Goal: Transaction & Acquisition: Purchase product/service

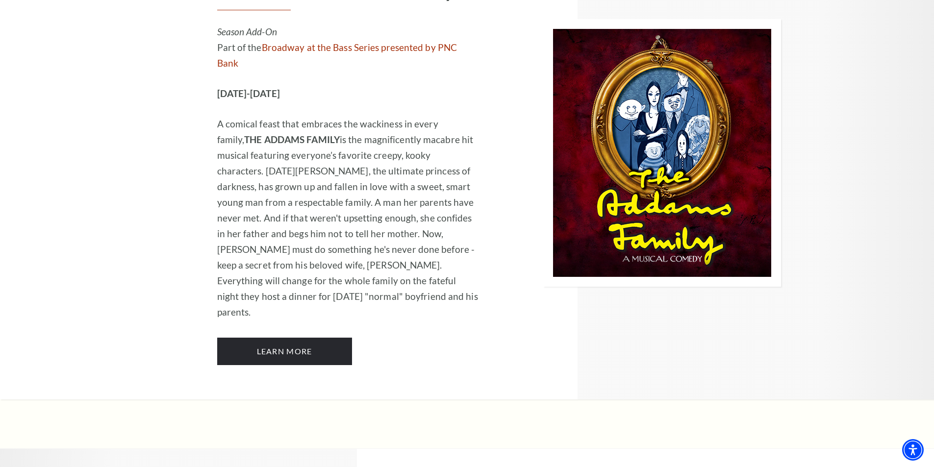
scroll to position [980, 0]
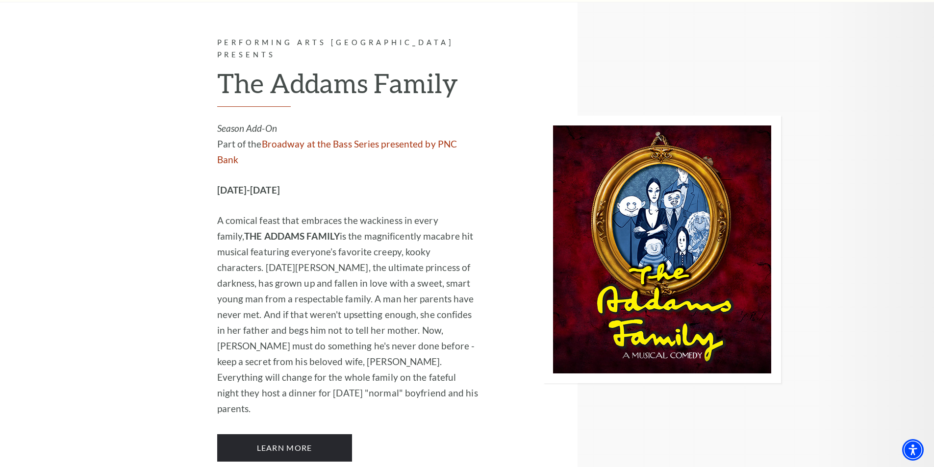
click at [607, 192] on img at bounding box center [662, 250] width 238 height 268
click at [284, 434] on link "Learn More" at bounding box center [284, 447] width 135 height 27
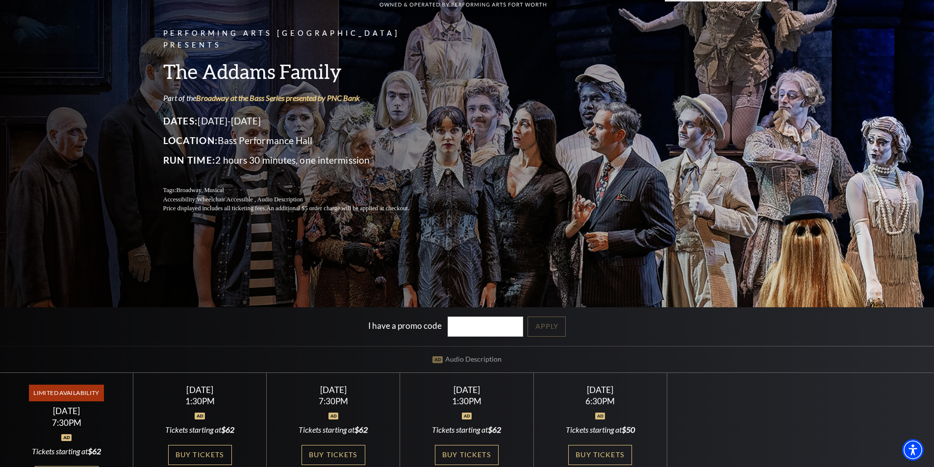
scroll to position [245, 0]
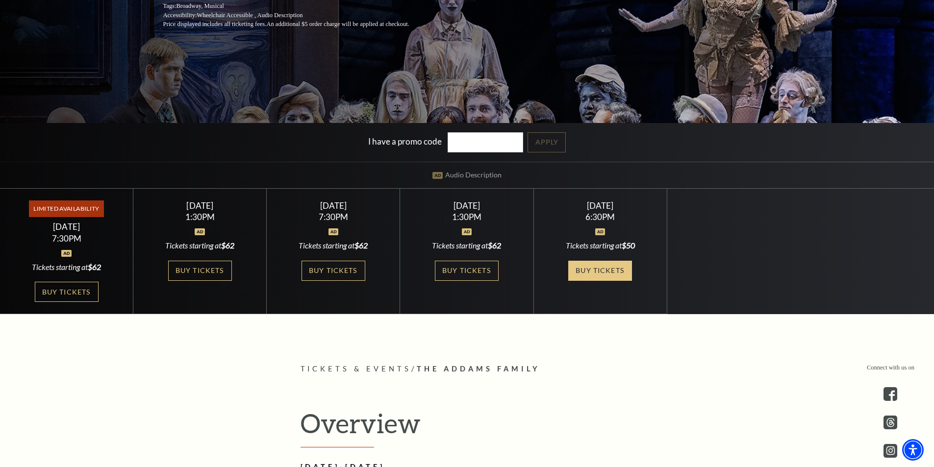
click at [601, 272] on link "Buy Tickets" at bounding box center [600, 271] width 64 height 20
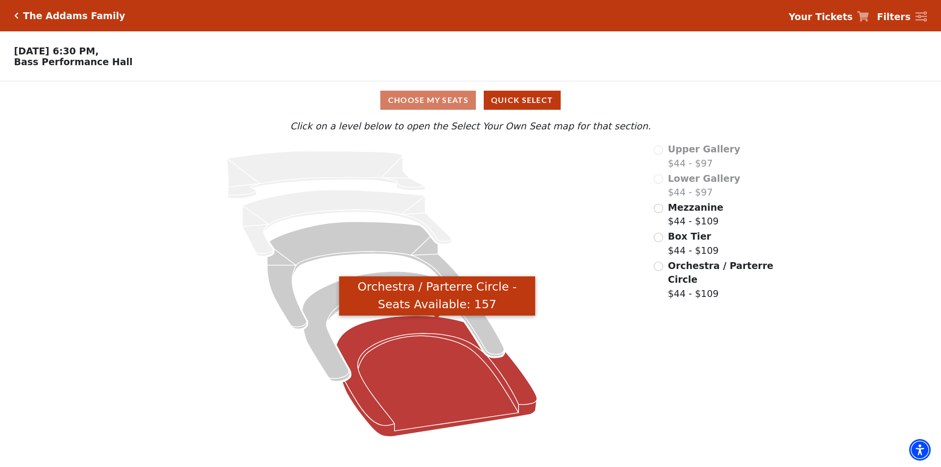
click at [442, 384] on icon "Orchestra / Parterre Circle - Seats Available: 157" at bounding box center [437, 376] width 201 height 121
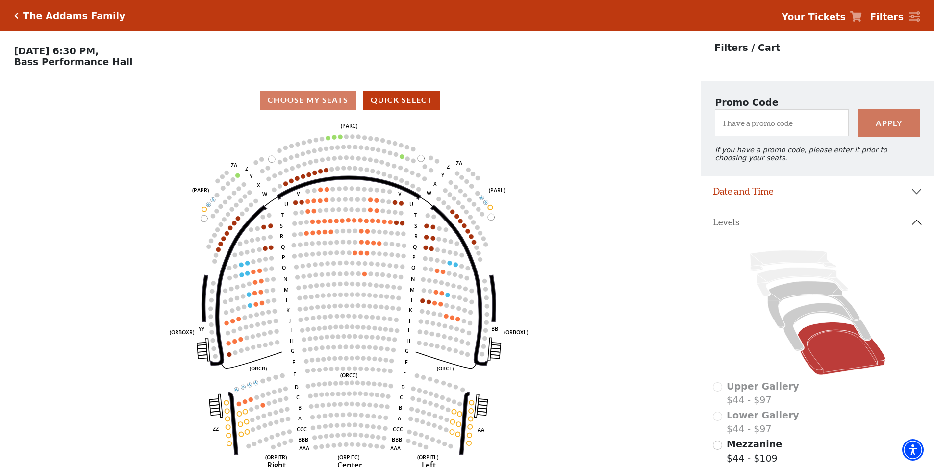
click at [923, 226] on button "Levels" at bounding box center [817, 222] width 233 height 30
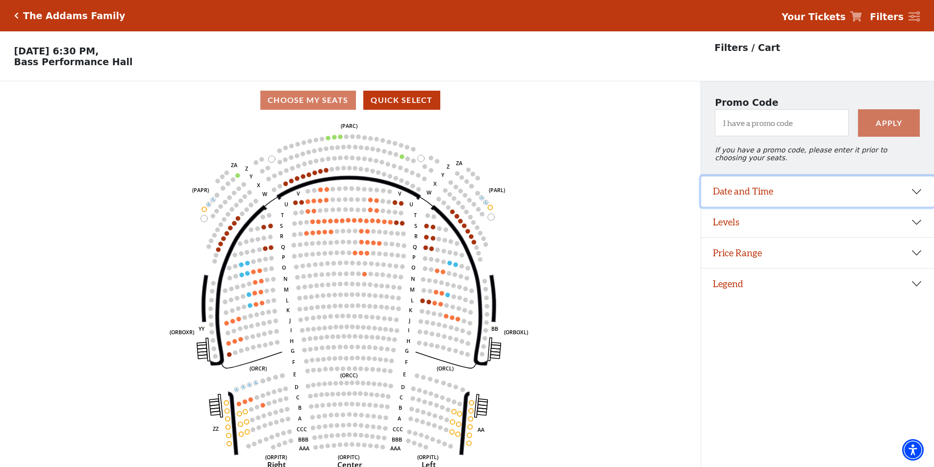
click at [891, 202] on button "Date and Time" at bounding box center [817, 191] width 233 height 30
click at [833, 221] on select "Friday, October 24 at 7:30 PM Saturday, October 25 at 1:30 PM Saturday, October…" at bounding box center [818, 218] width 210 height 22
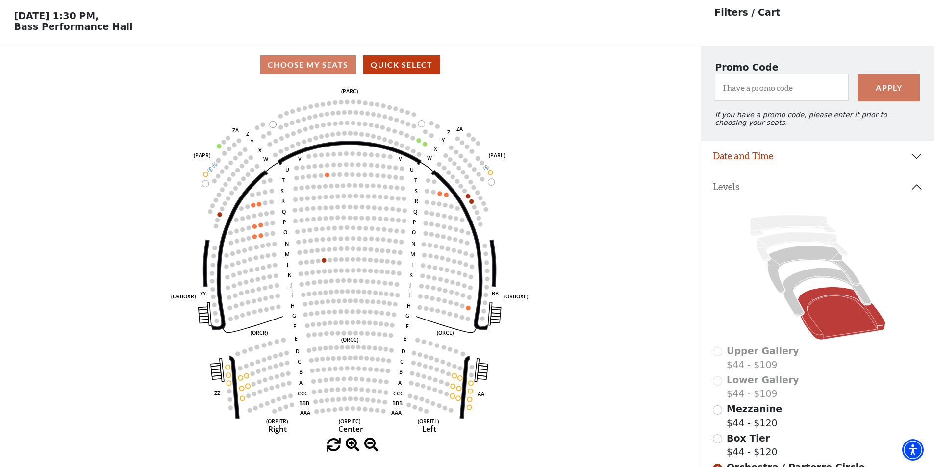
scroll to position [46, 0]
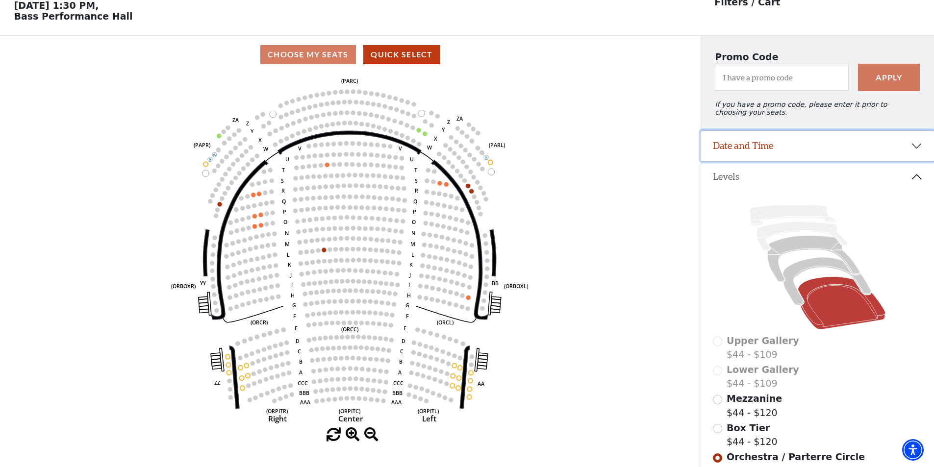
click at [841, 151] on button "Date and Time" at bounding box center [817, 146] width 233 height 30
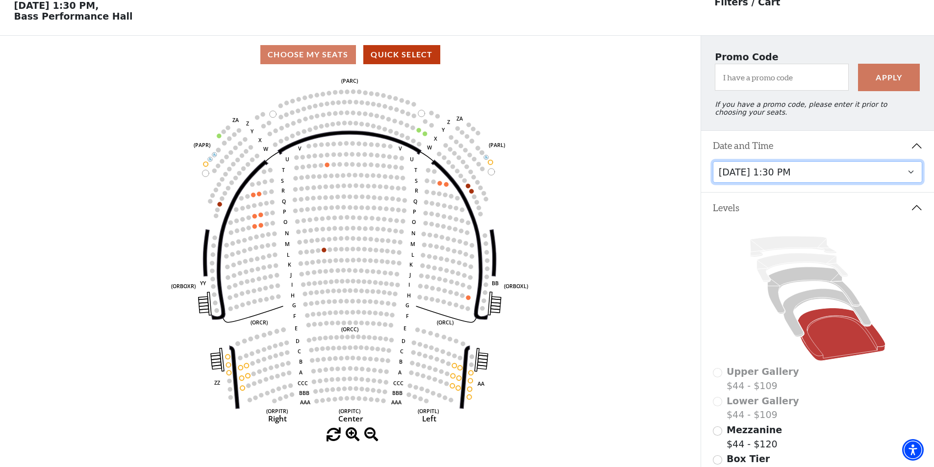
click at [833, 183] on select "Friday, October 24 at 7:30 PM Saturday, October 25 at 1:30 PM Saturday, October…" at bounding box center [818, 172] width 210 height 22
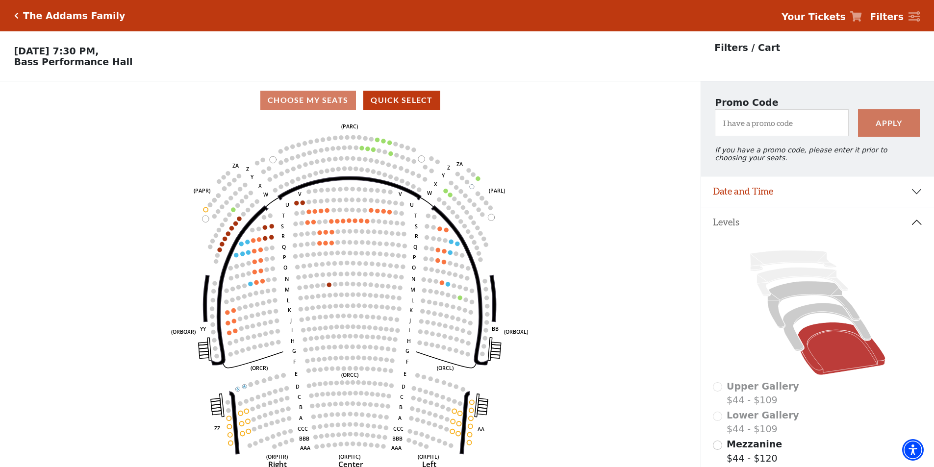
scroll to position [46, 0]
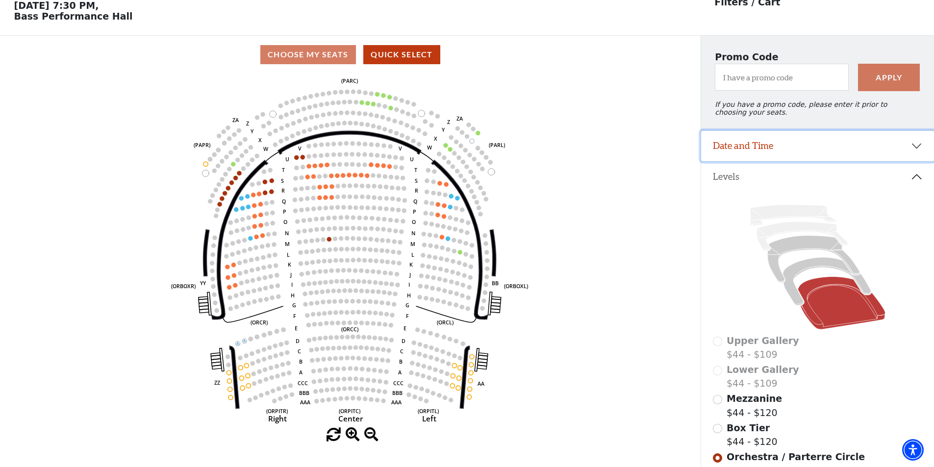
click at [816, 150] on button "Date and Time" at bounding box center [817, 146] width 233 height 30
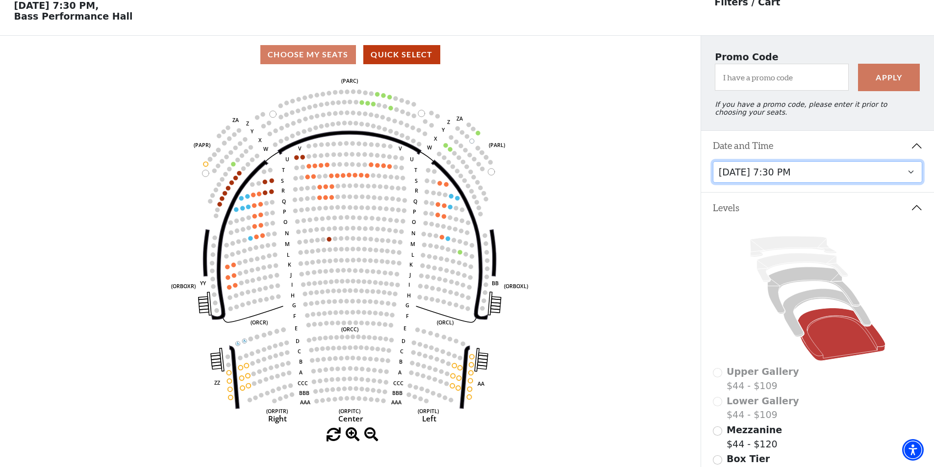
click at [815, 181] on select "Friday, October 24 at 7:30 PM Saturday, October 25 at 1:30 PM Saturday, October…" at bounding box center [818, 172] width 210 height 22
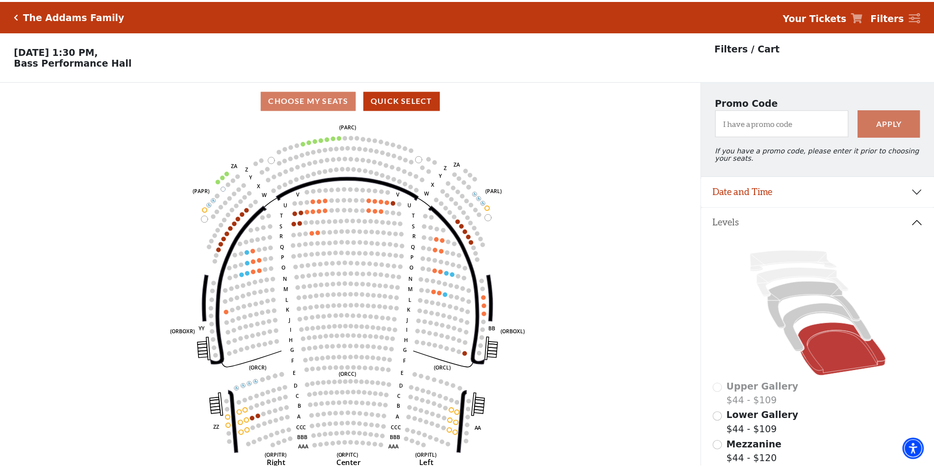
scroll to position [46, 0]
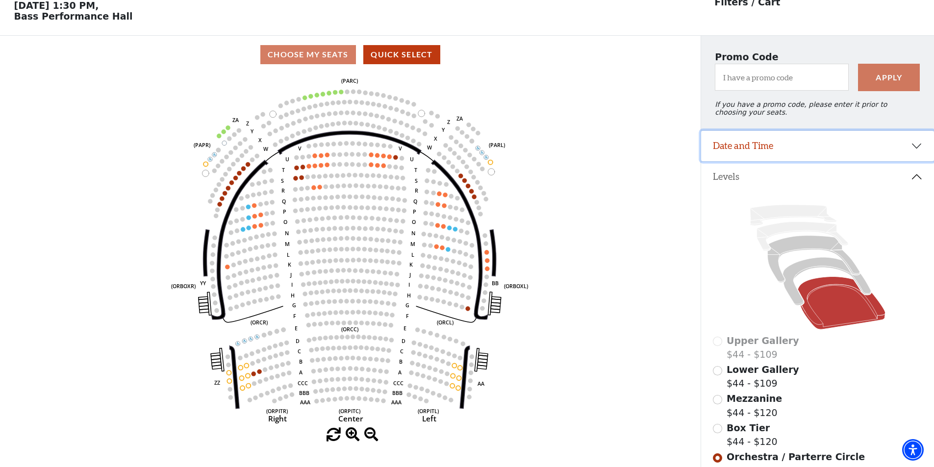
click at [807, 150] on button "Date and Time" at bounding box center [817, 146] width 233 height 30
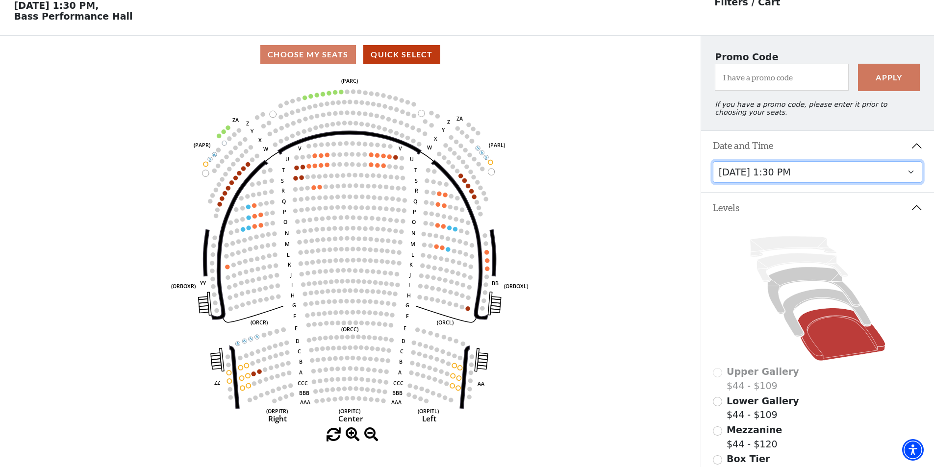
click at [810, 183] on select "Friday, October 24 at 7:30 PM Saturday, October 25 at 1:30 PM Saturday, October…" at bounding box center [818, 172] width 210 height 22
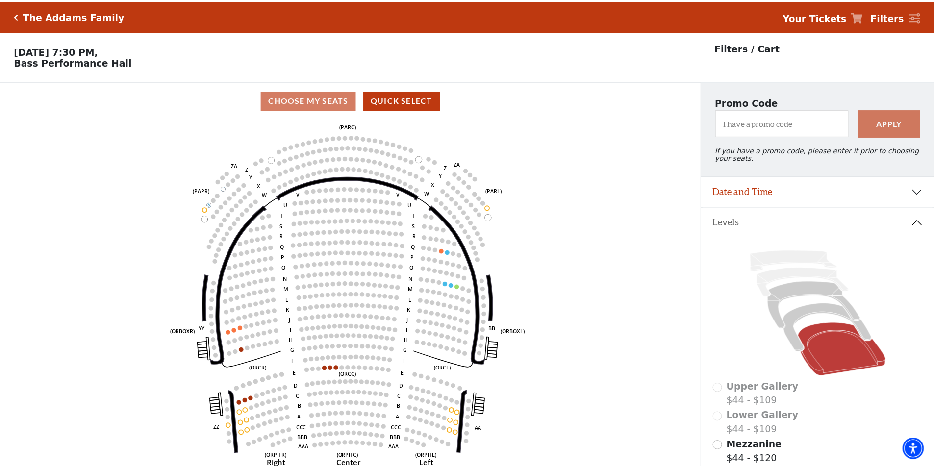
scroll to position [46, 0]
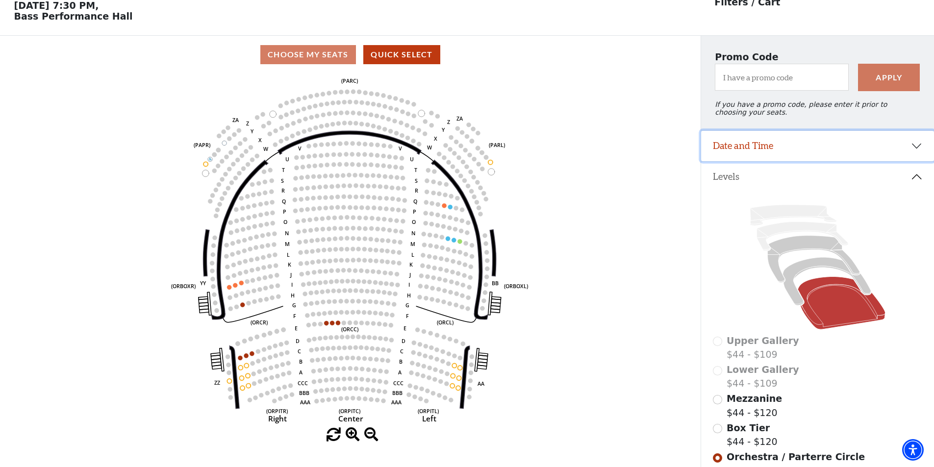
click at [805, 145] on button "Date and Time" at bounding box center [817, 146] width 233 height 30
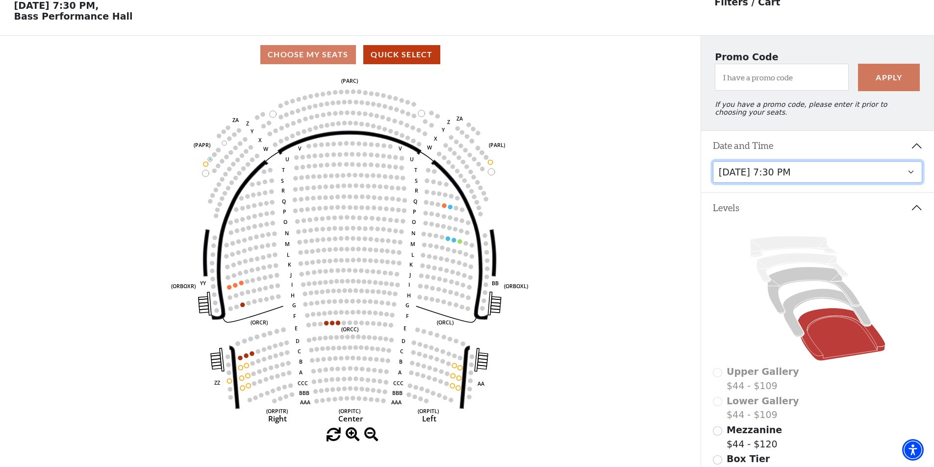
click at [801, 181] on select "Friday, October 24 at 7:30 PM Saturday, October 25 at 1:30 PM Saturday, October…" at bounding box center [818, 172] width 210 height 22
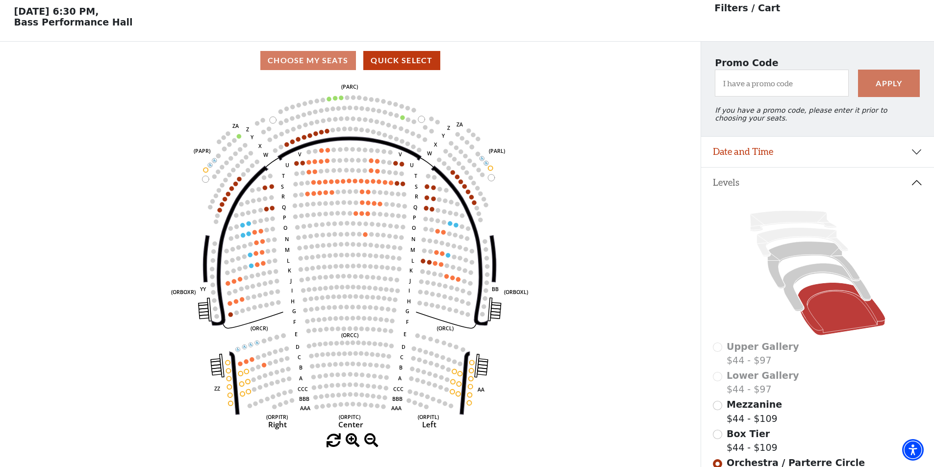
scroll to position [46, 0]
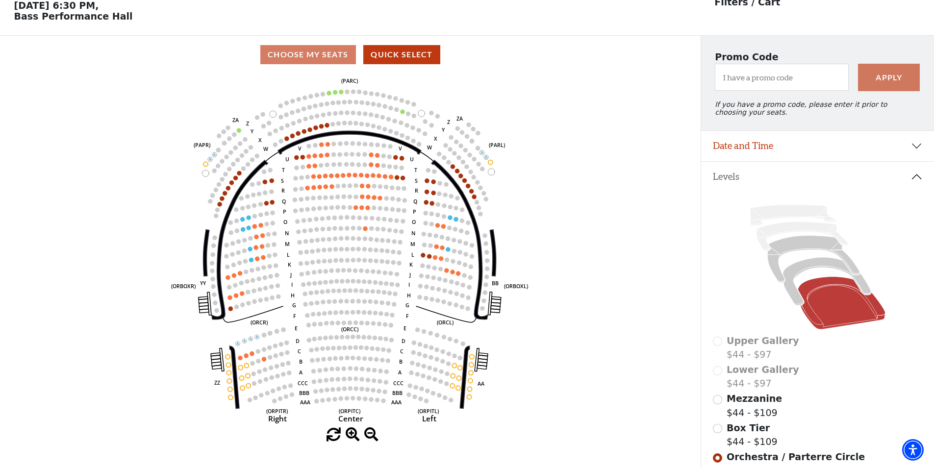
click at [542, 281] on icon "Left (ORPITL) Right (ORPITR) Center (ORPITC) ZZ AA YY BB ZA ZA (ORCL) (ORCR) (O…" at bounding box center [350, 251] width 630 height 354
click at [600, 287] on icon "Left (ORPITL) Right (ORPITR) Center (ORPITC) ZZ AA YY BB ZA ZA (ORCL) (ORCR) (O…" at bounding box center [350, 251] width 630 height 354
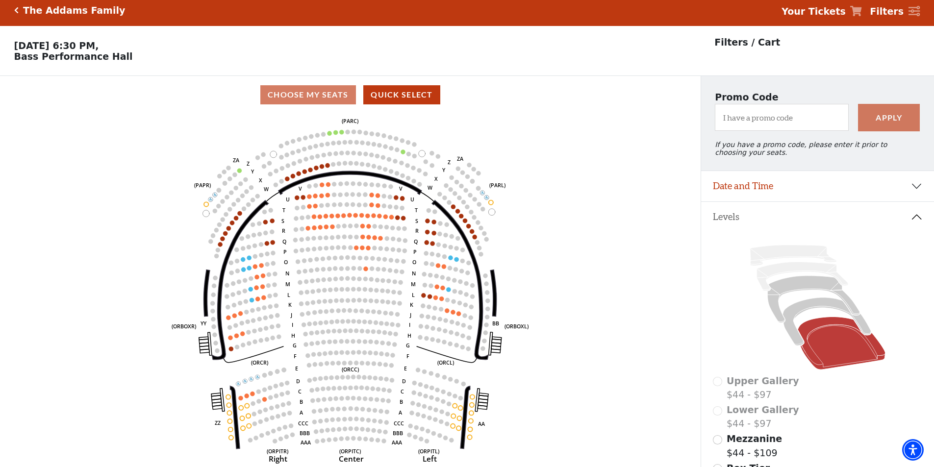
scroll to position [0, 0]
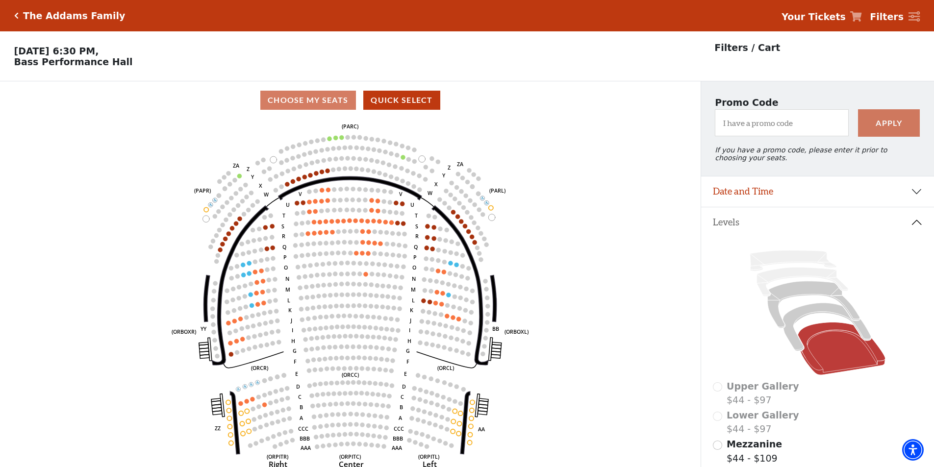
click at [918, 226] on button "Levels" at bounding box center [817, 222] width 233 height 30
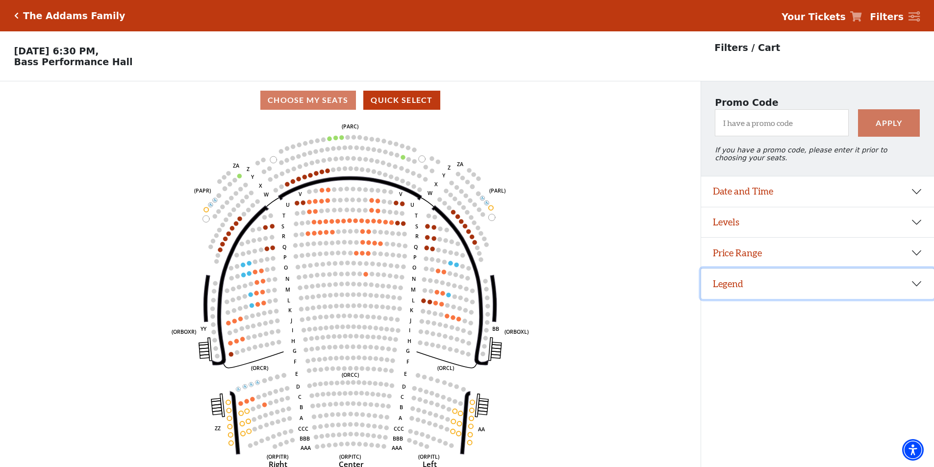
click at [760, 286] on button "Legend" at bounding box center [817, 284] width 233 height 30
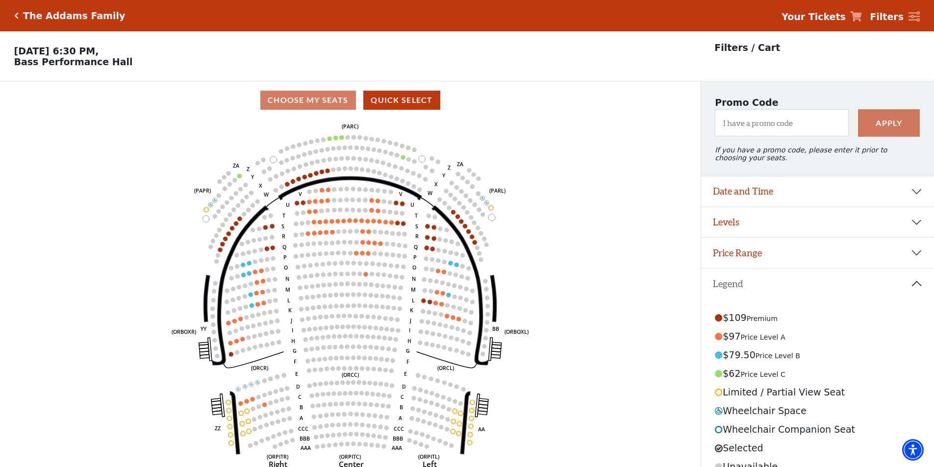
scroll to position [24, 0]
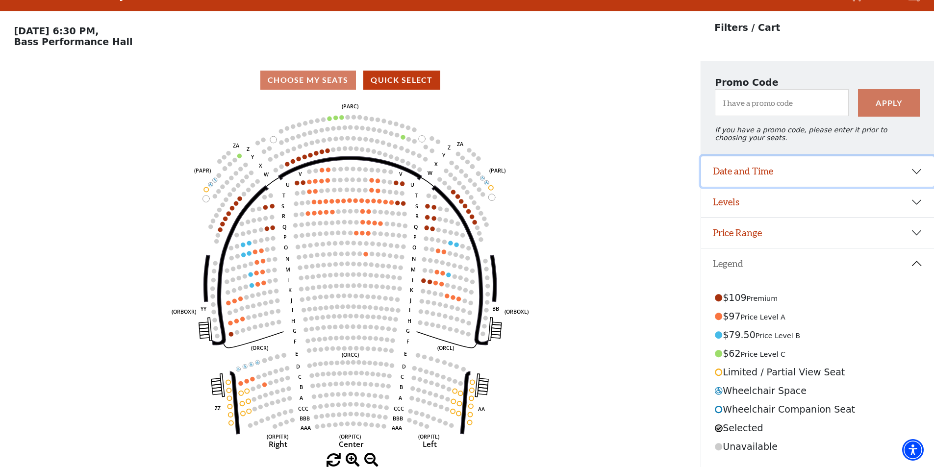
click at [787, 174] on button "Date and Time" at bounding box center [817, 171] width 233 height 30
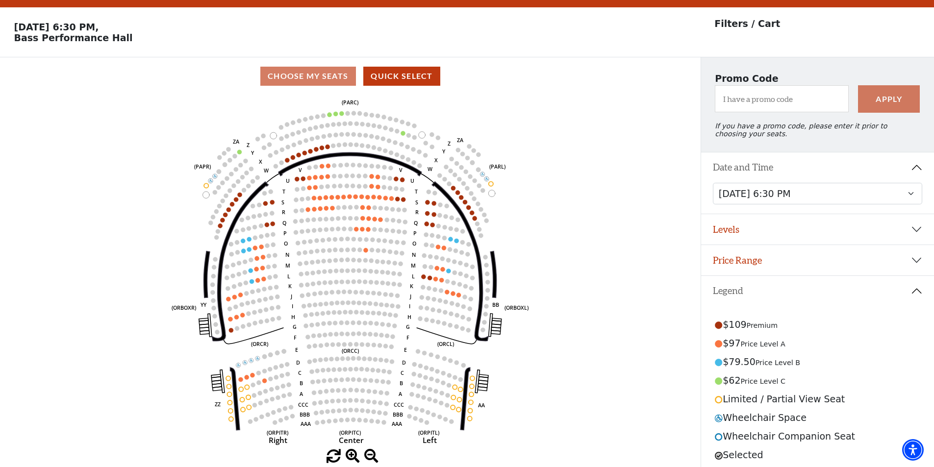
click at [787, 174] on button "Date and Time" at bounding box center [817, 167] width 233 height 30
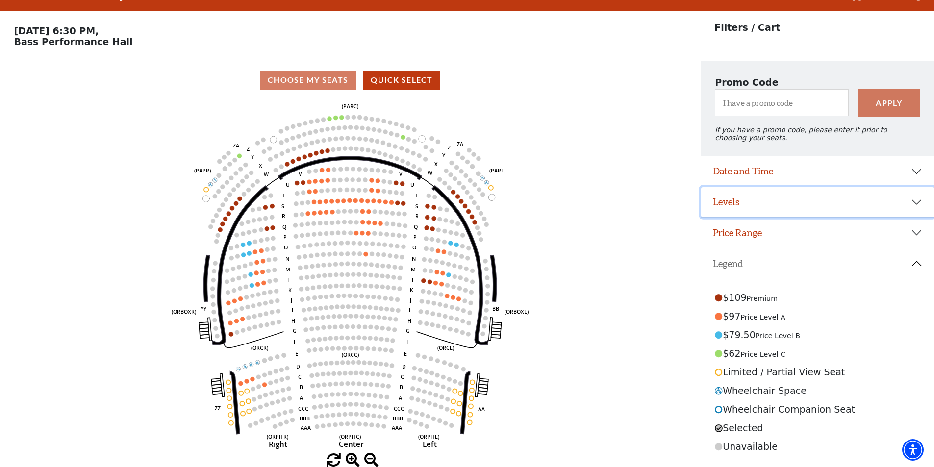
click at [782, 205] on button "Levels" at bounding box center [817, 202] width 233 height 30
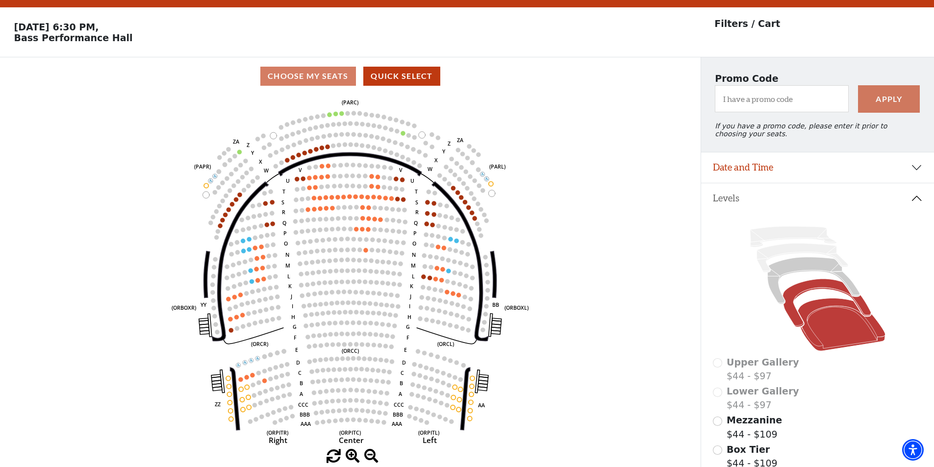
click at [791, 302] on icon at bounding box center [826, 303] width 88 height 48
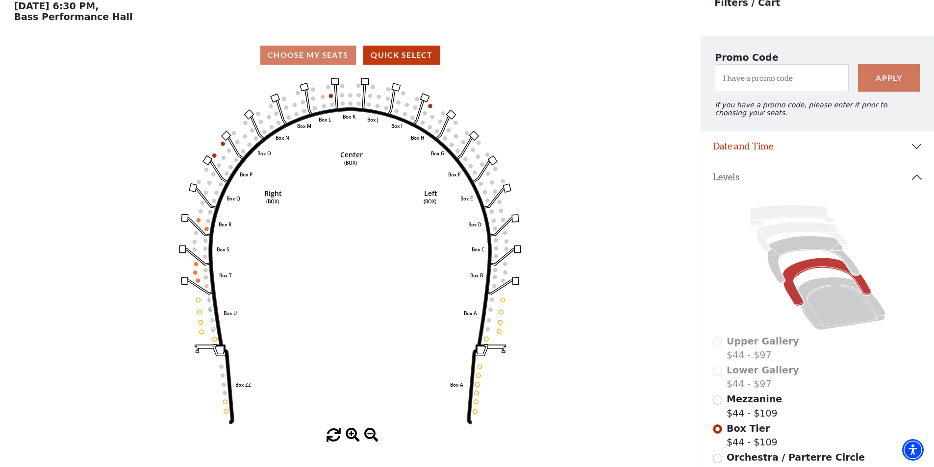
scroll to position [46, 0]
click at [843, 300] on icon at bounding box center [842, 303] width 88 height 53
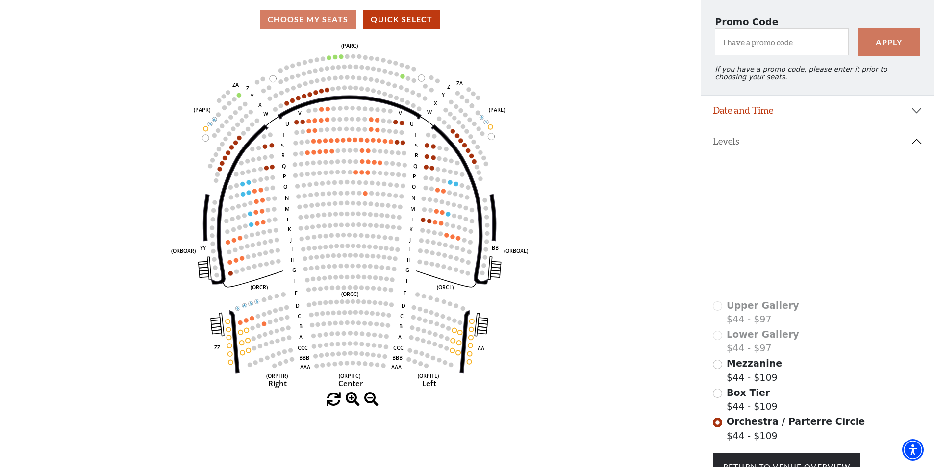
scroll to position [98, 0]
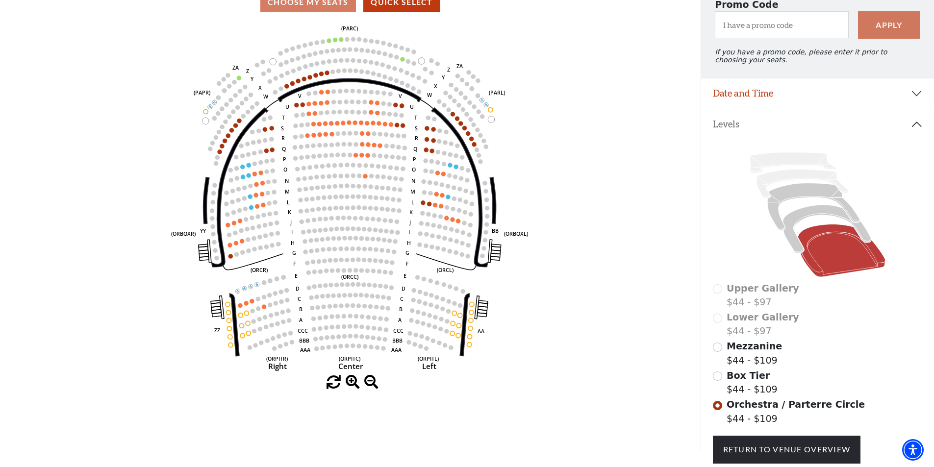
click at [921, 133] on button "Levels" at bounding box center [817, 124] width 233 height 30
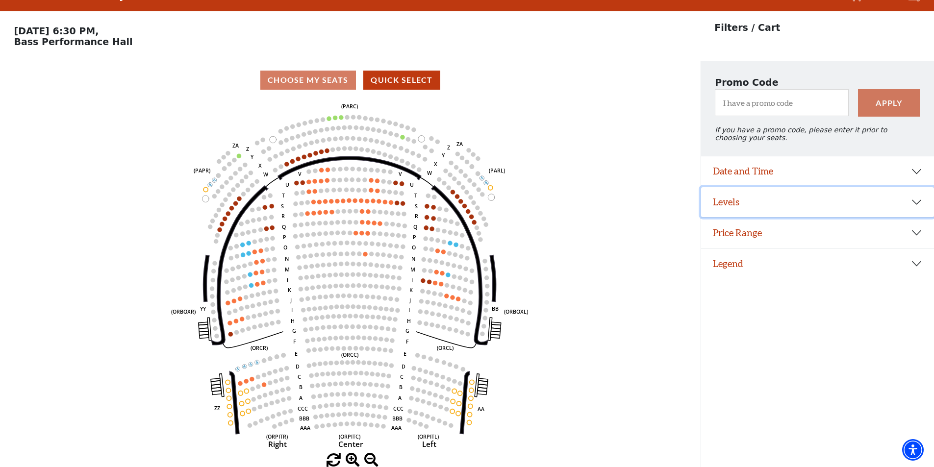
scroll to position [24, 0]
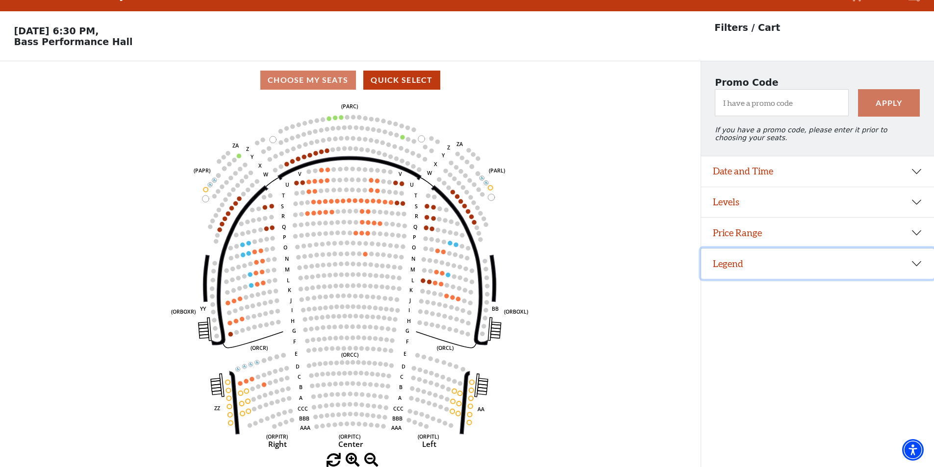
click at [927, 265] on button "Legend" at bounding box center [817, 264] width 233 height 30
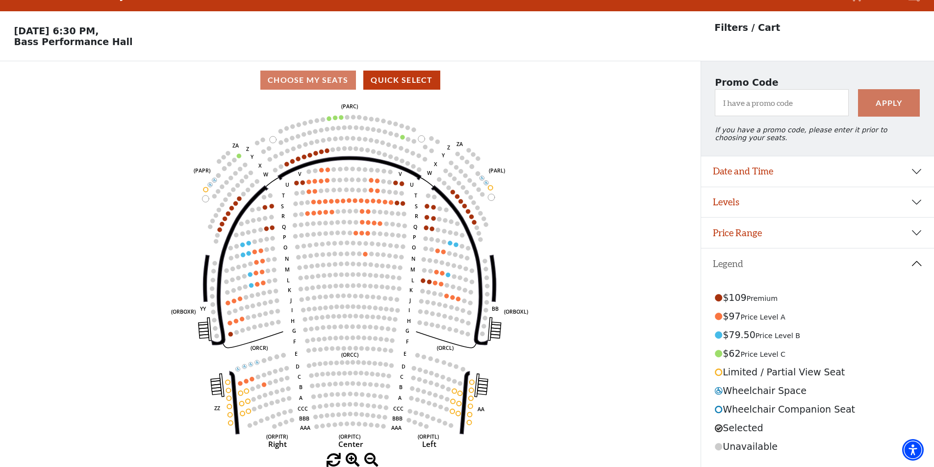
click at [911, 267] on button "Legend" at bounding box center [817, 264] width 233 height 30
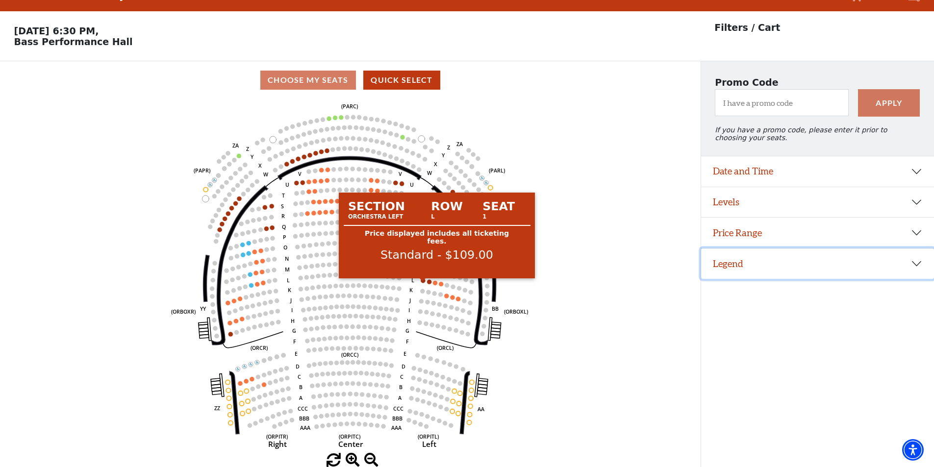
click at [423, 280] on circle at bounding box center [423, 280] width 4 height 4
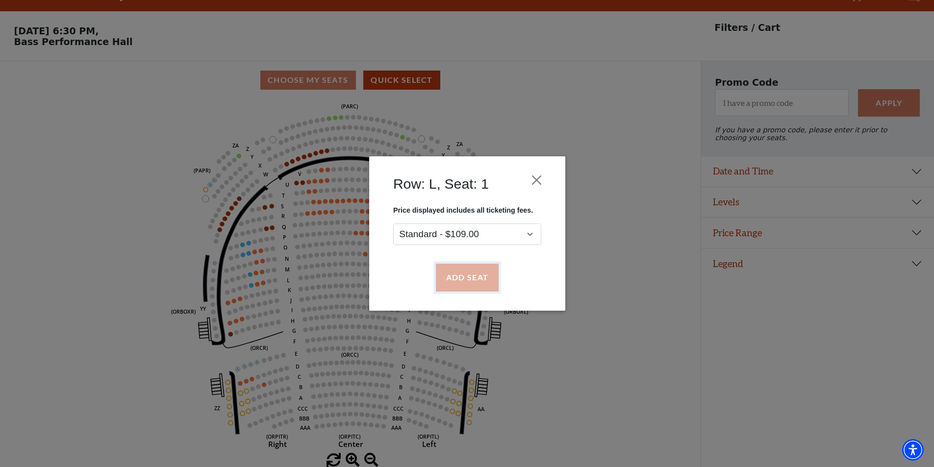
click at [445, 281] on button "Add Seat" at bounding box center [466, 277] width 63 height 27
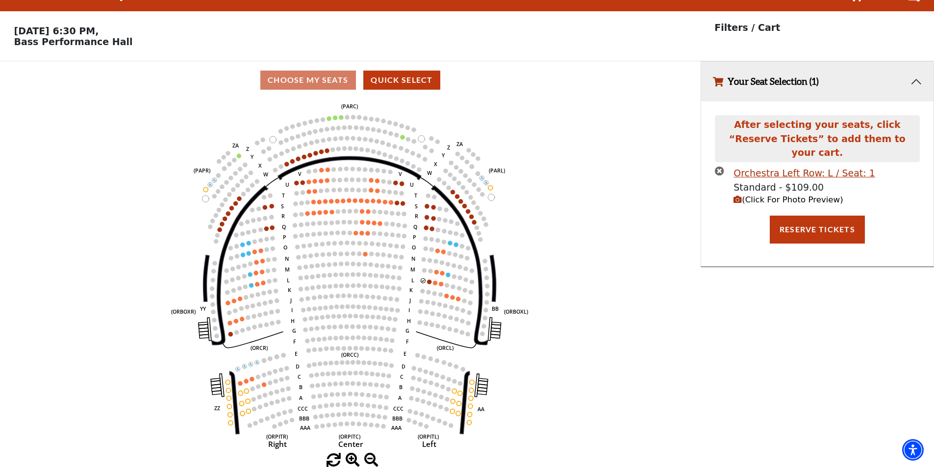
scroll to position [0, 0]
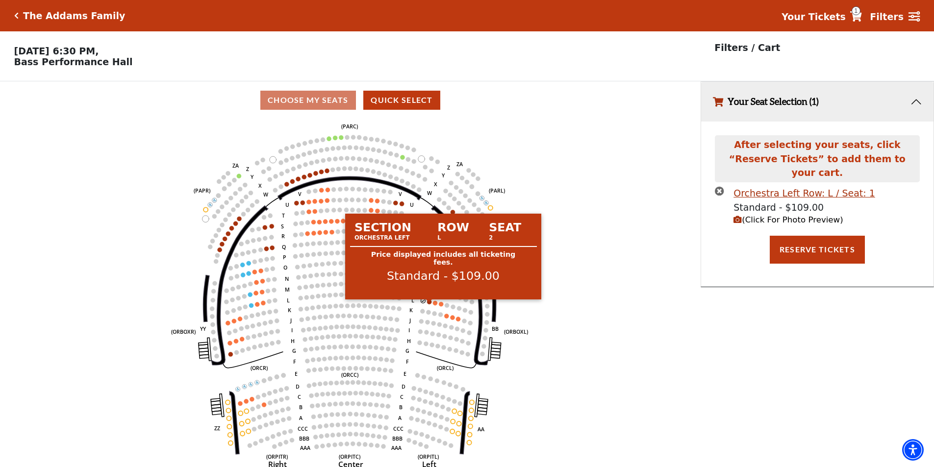
click at [429, 304] on circle at bounding box center [429, 301] width 4 height 4
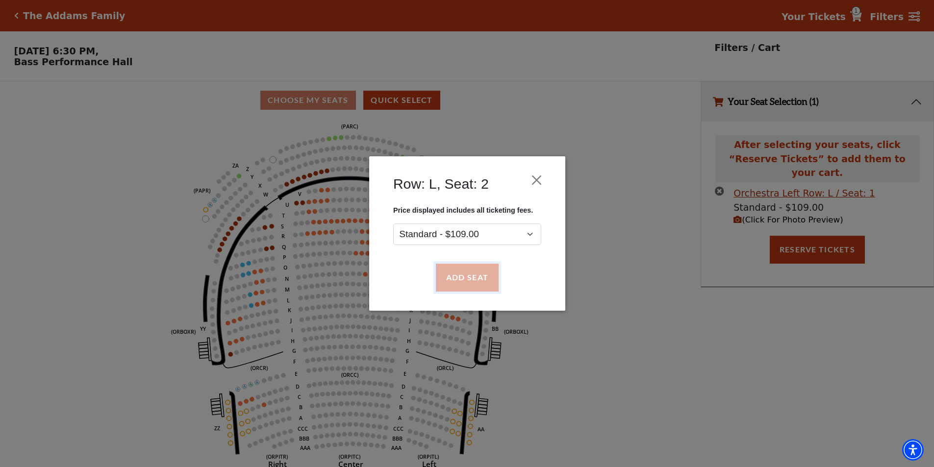
click at [478, 277] on button "Add Seat" at bounding box center [466, 277] width 63 height 27
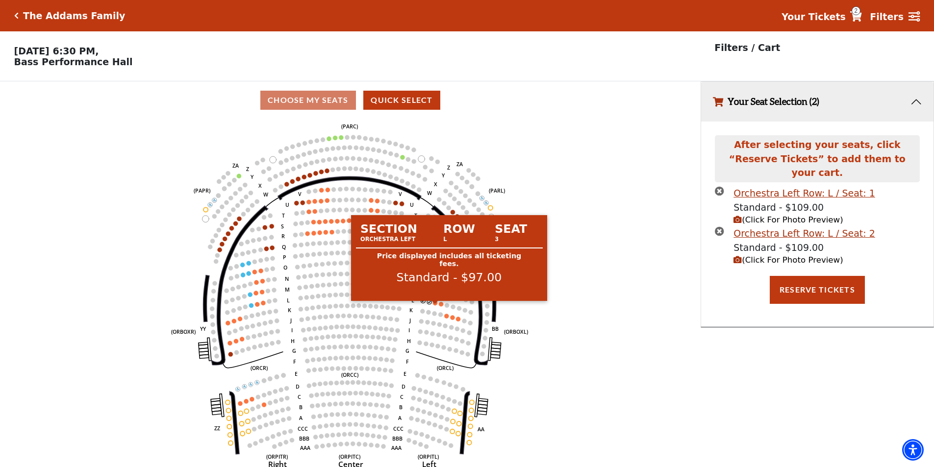
click at [435, 305] on circle at bounding box center [435, 303] width 4 height 4
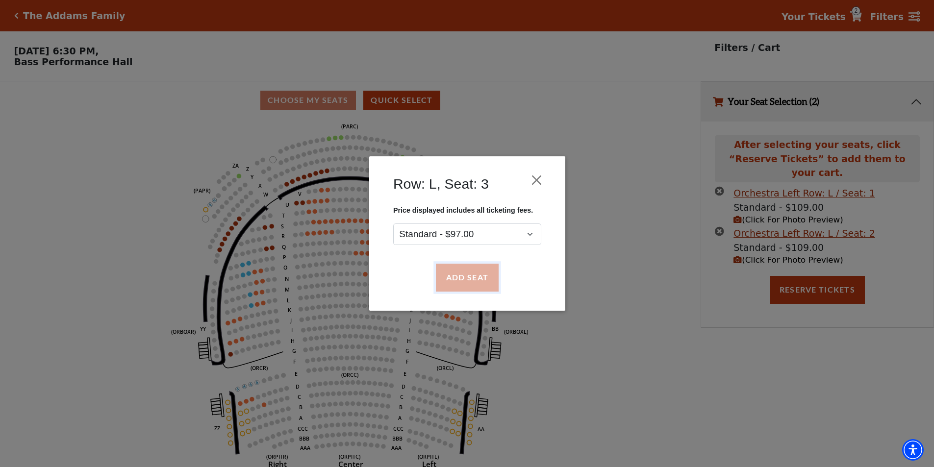
click at [454, 282] on button "Add Seat" at bounding box center [466, 277] width 63 height 27
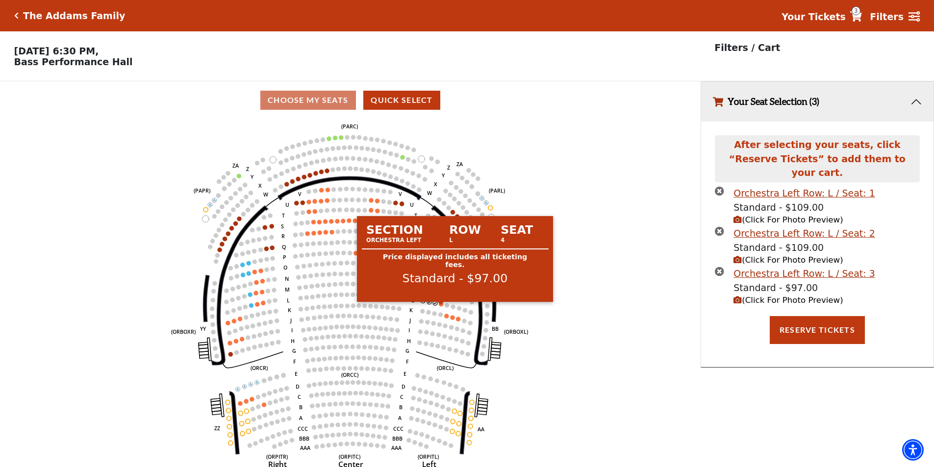
click at [440, 306] on circle at bounding box center [441, 304] width 4 height 4
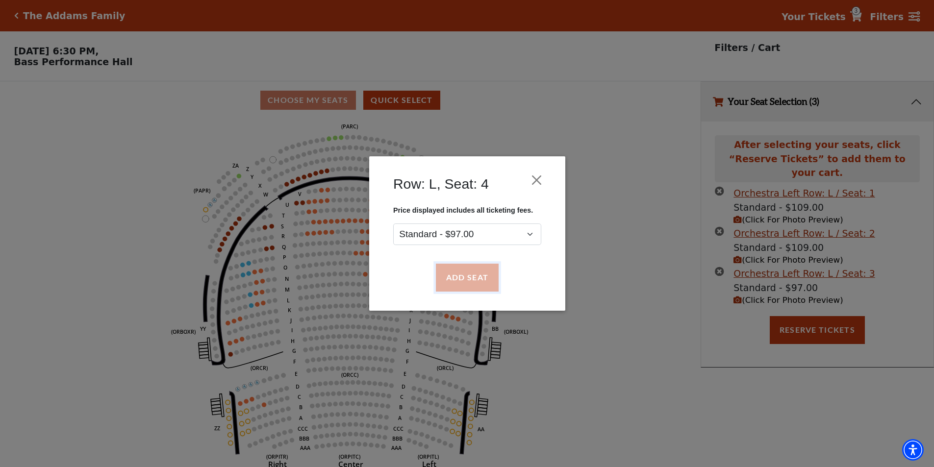
click at [484, 282] on button "Add Seat" at bounding box center [466, 277] width 63 height 27
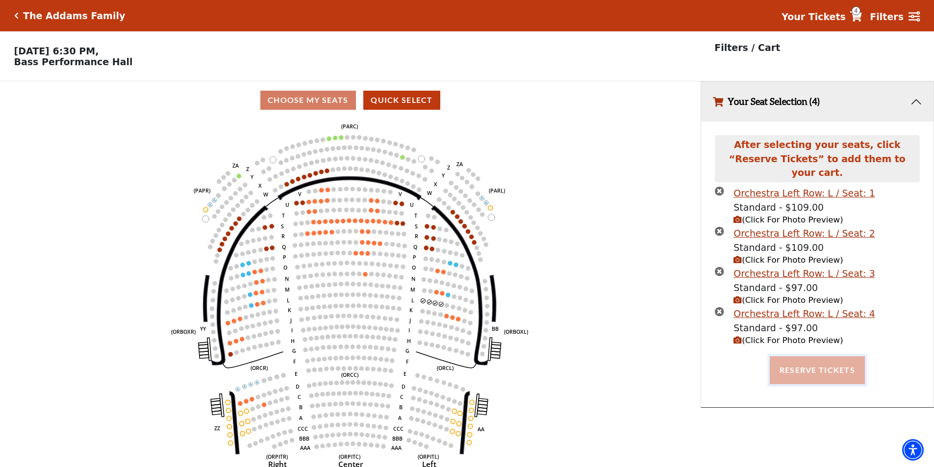
click at [803, 360] on button "Reserve Tickets" at bounding box center [817, 369] width 95 height 27
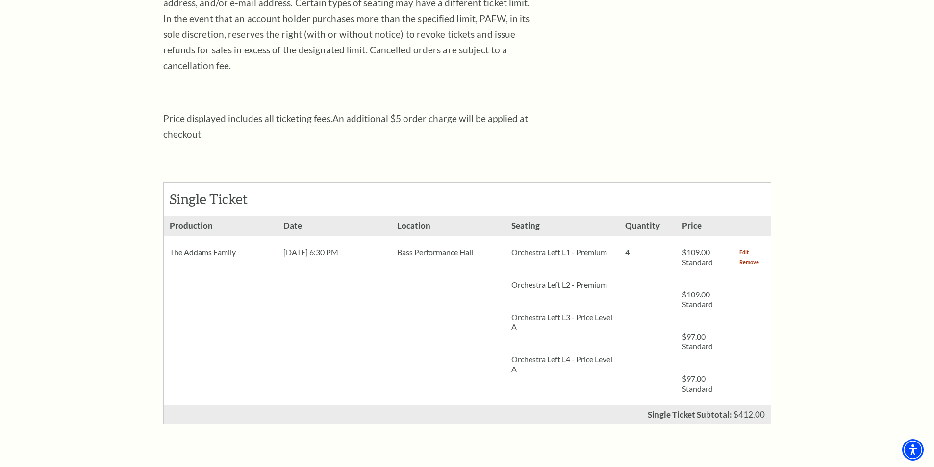
scroll to position [294, 0]
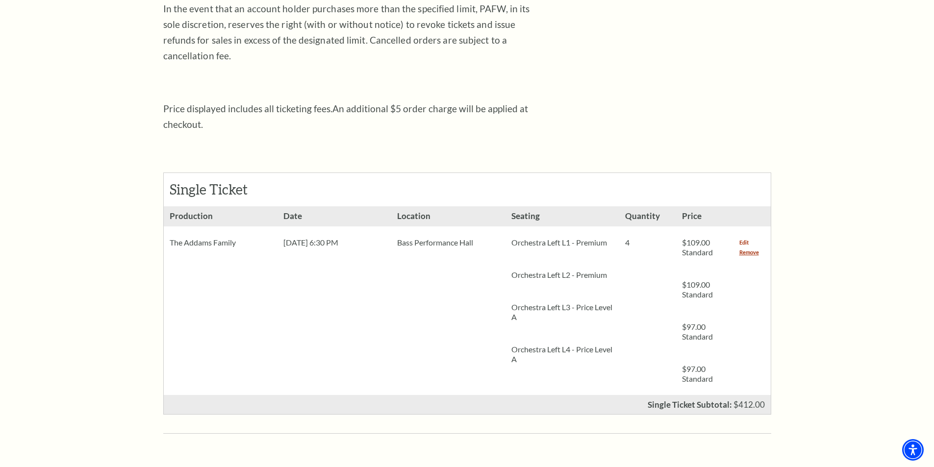
click at [744, 238] on link "Edit" at bounding box center [743, 243] width 9 height 10
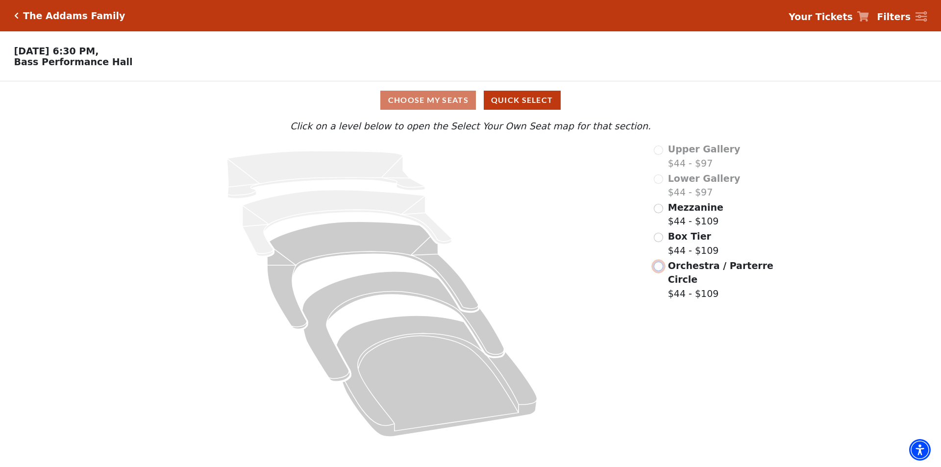
click at [662, 271] on input "Orchestra / Parterre Circle$44 - $109\a" at bounding box center [658, 266] width 9 height 9
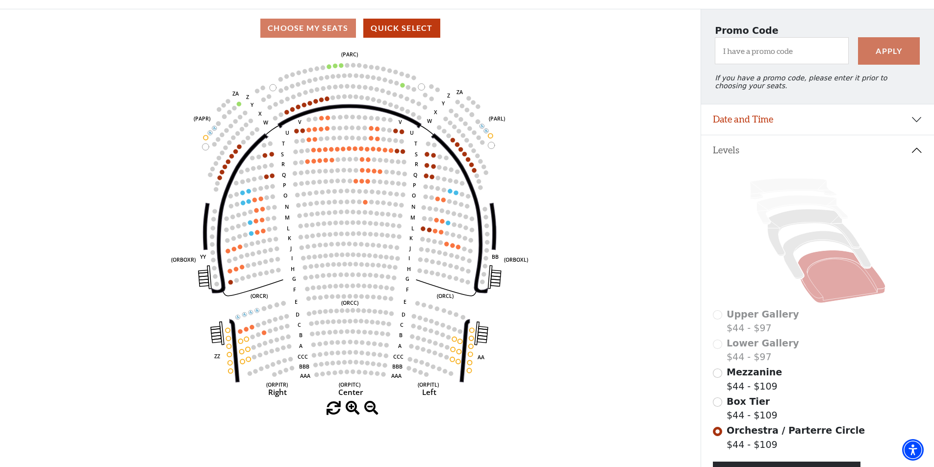
scroll to position [49, 0]
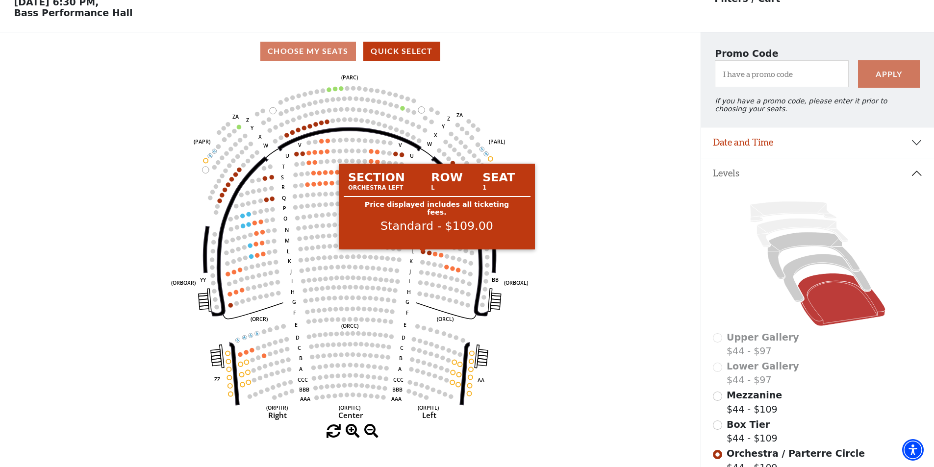
click at [423, 254] on circle at bounding box center [423, 251] width 4 height 4
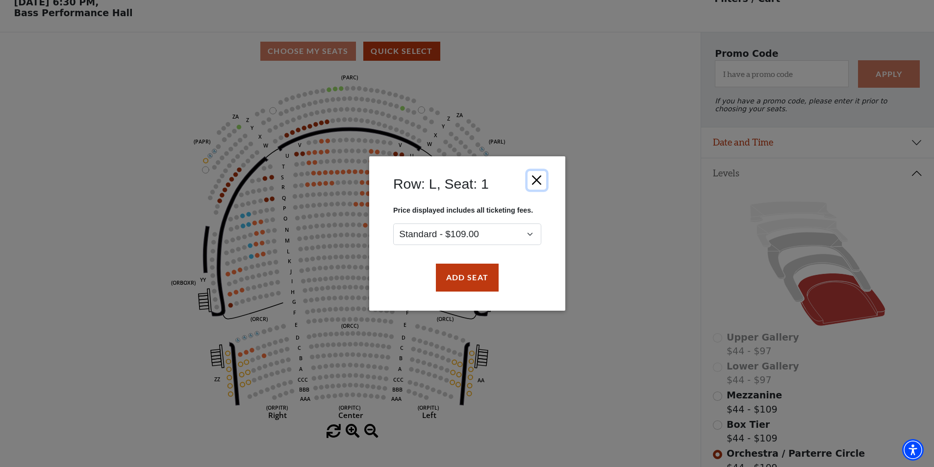
click at [537, 179] on button "Close" at bounding box center [536, 180] width 19 height 19
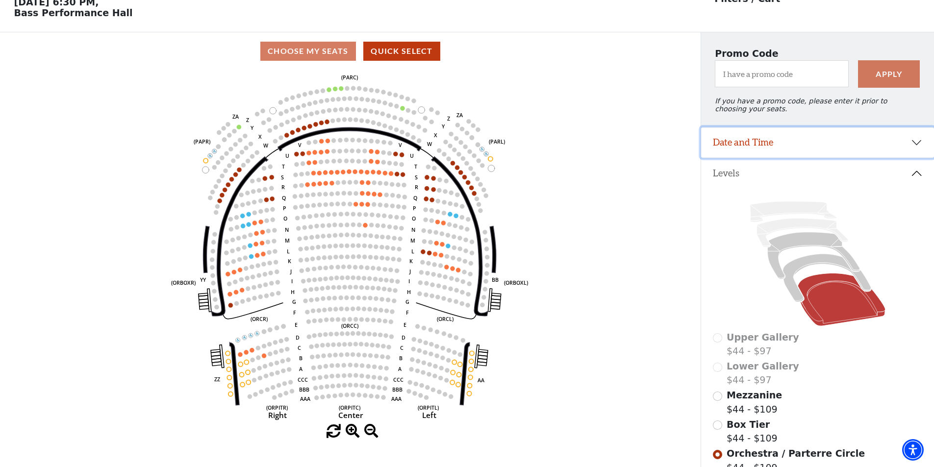
click at [790, 148] on button "Date and Time" at bounding box center [817, 142] width 233 height 30
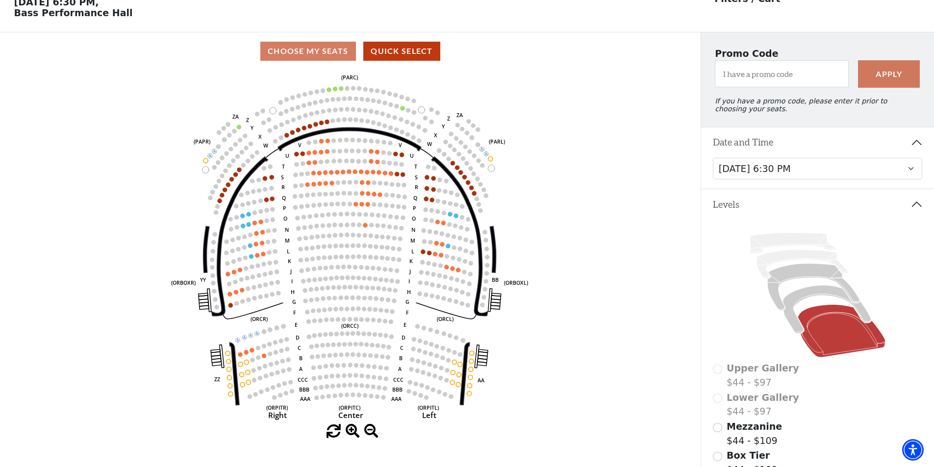
click at [790, 148] on button "Date and Time" at bounding box center [817, 142] width 233 height 30
